Goal: Task Accomplishment & Management: Use online tool/utility

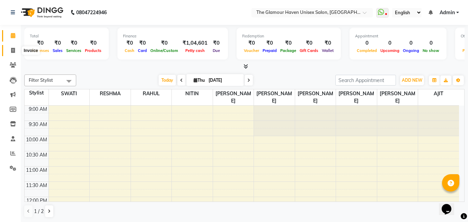
click at [11, 51] on icon at bounding box center [13, 50] width 4 height 5
select select "7124"
select select "service"
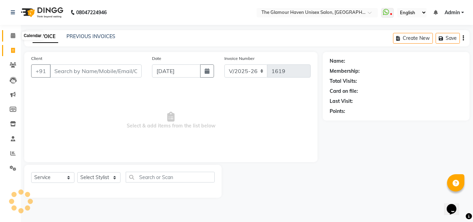
click at [15, 37] on icon at bounding box center [13, 35] width 5 height 5
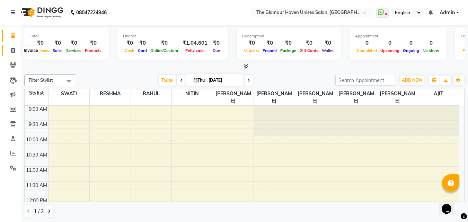
click at [14, 53] on icon at bounding box center [13, 50] width 4 height 5
select select "7124"
select select "service"
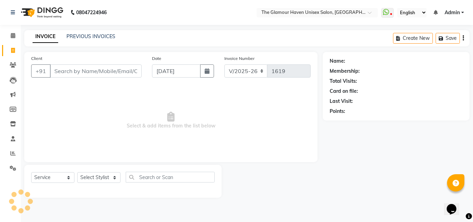
click at [11, 42] on li "Calendar" at bounding box center [10, 35] width 21 height 15
click at [11, 39] on span at bounding box center [13, 36] width 12 height 8
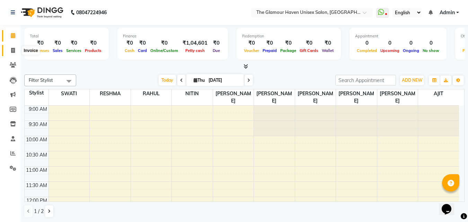
click at [16, 50] on span at bounding box center [13, 51] width 12 height 8
select select "service"
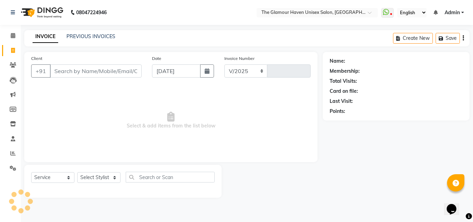
select select "7124"
type input "1619"
click at [38, 109] on span "Select & add items from the list below" at bounding box center [170, 120] width 279 height 69
drag, startPoint x: 63, startPoint y: 106, endPoint x: 39, endPoint y: 97, distance: 25.4
click at [39, 97] on span "Select & add items from the list below" at bounding box center [170, 120] width 279 height 69
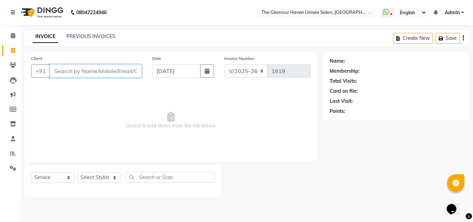
click at [101, 72] on input "Client" at bounding box center [96, 70] width 92 height 13
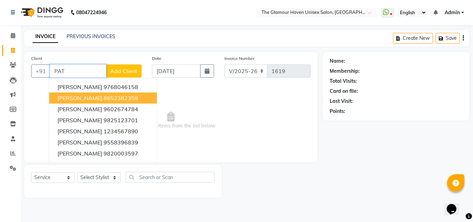
type input "PAT"
click at [214, 127] on span "Select & add items from the list below" at bounding box center [170, 120] width 279 height 69
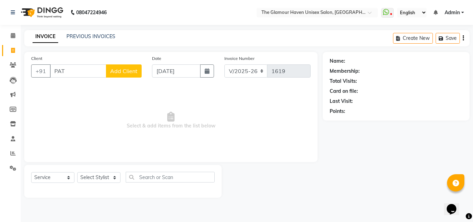
click at [214, 127] on span "Select & add items from the list below" at bounding box center [170, 120] width 279 height 69
click at [15, 62] on icon at bounding box center [13, 64] width 7 height 5
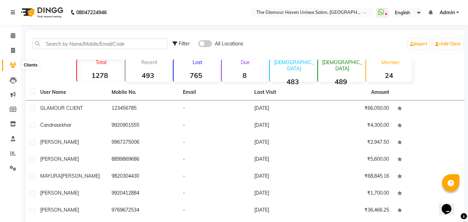
click at [13, 61] on span at bounding box center [13, 65] width 12 height 8
click at [9, 51] on span at bounding box center [13, 51] width 12 height 8
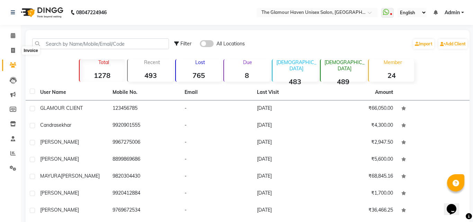
select select "7124"
select select "service"
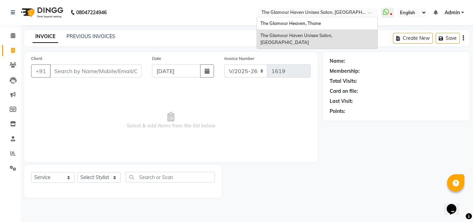
click at [370, 14] on span at bounding box center [372, 14] width 9 height 7
click at [324, 24] on div "The Glamour Heaven, Thane" at bounding box center [317, 23] width 120 height 12
